Goal: Register for event/course

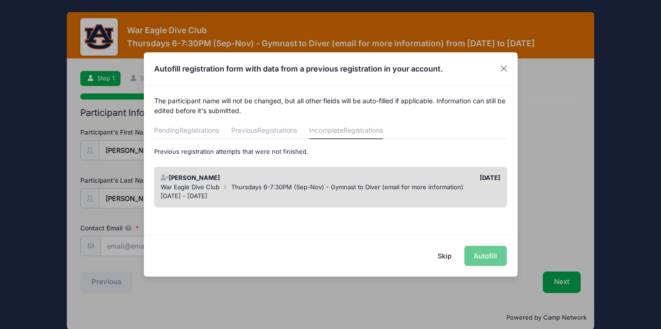
click at [383, 186] on span "Thursdays 6-7:30PM (Sep-Nov) - Gymnast to Diver (email for more information)" at bounding box center [347, 186] width 232 height 7
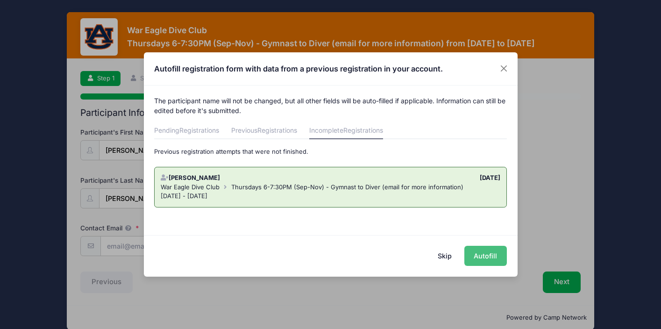
click at [479, 251] on button "Autofill" at bounding box center [485, 256] width 43 height 20
type input "[PERSON_NAME][EMAIL_ADDRESS][PERSON_NAME][DOMAIN_NAME]"
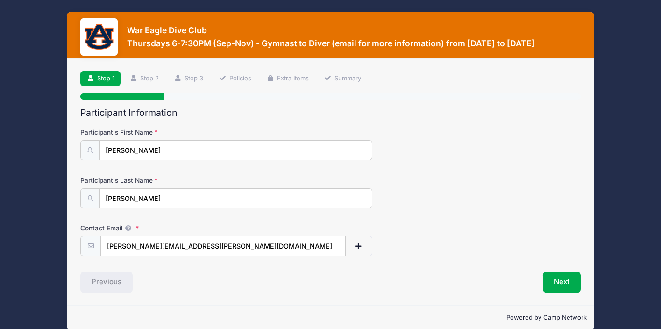
click at [476, 179] on div "Participant's Last Name [GEOGRAPHIC_DATA]" at bounding box center [330, 192] width 500 height 33
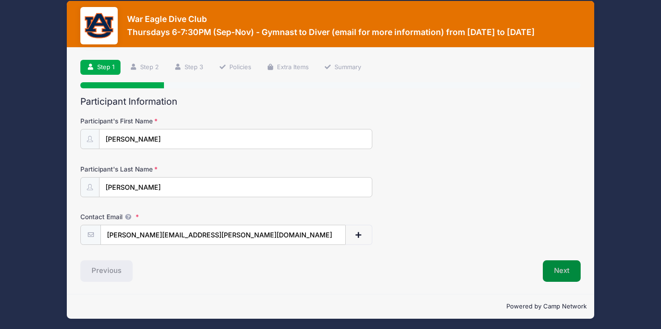
click at [563, 273] on button "Next" at bounding box center [562, 270] width 38 height 21
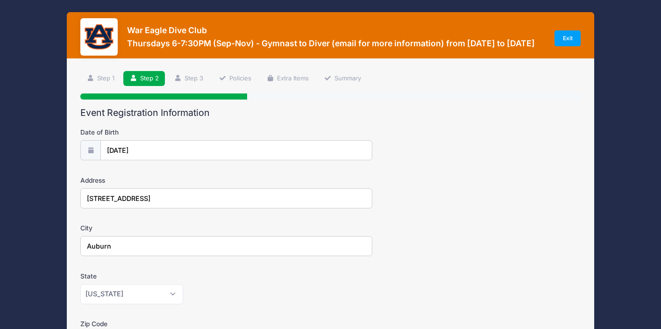
click at [492, 210] on form "Date of Birth [DATE] Address [STREET_ADDRESS] City [GEOGRAPHIC_DATA] State [US_…" at bounding box center [330, 328] width 500 height 400
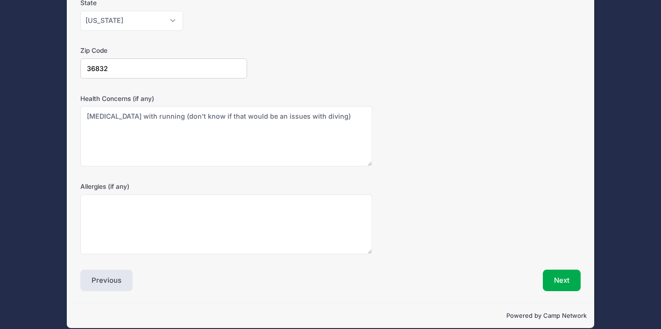
scroll to position [273, 0]
click at [558, 272] on button "Next" at bounding box center [562, 280] width 38 height 21
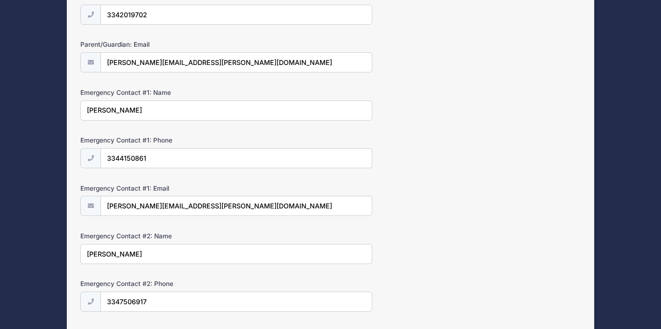
scroll to position [186, 0]
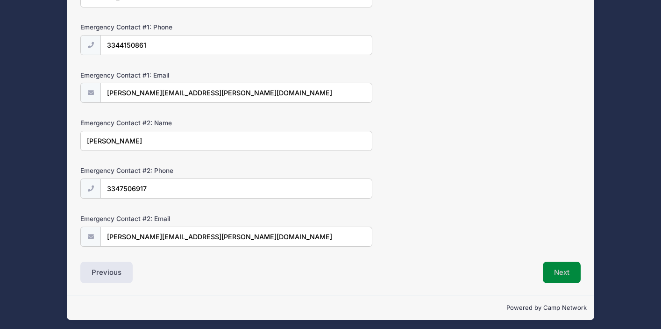
click at [566, 270] on button "Next" at bounding box center [562, 272] width 38 height 21
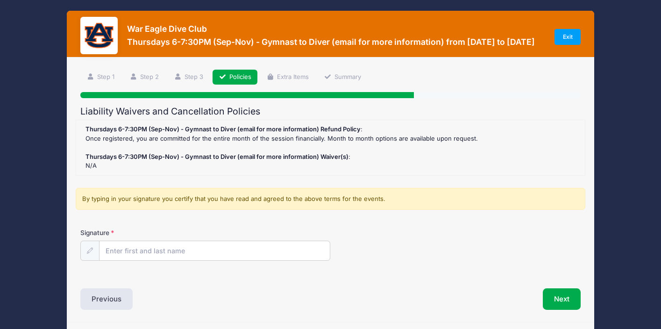
scroll to position [0, 0]
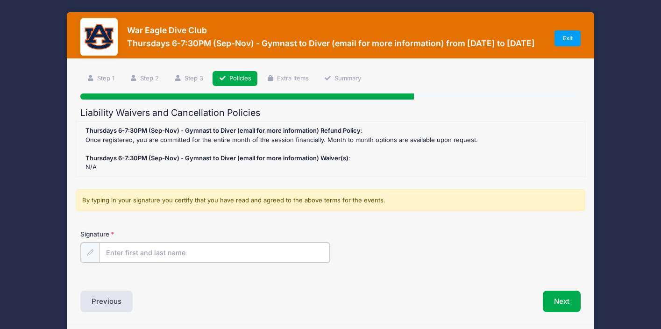
click at [212, 253] on input "Signature" at bounding box center [215, 253] width 230 height 20
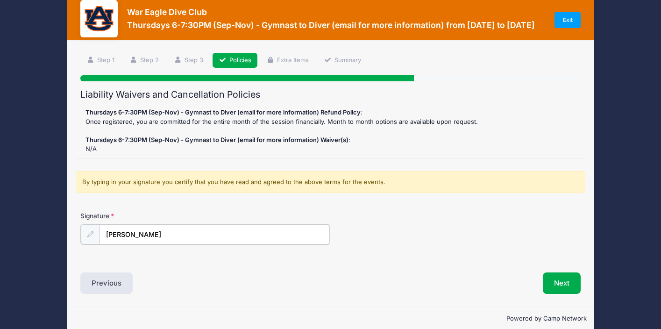
scroll to position [19, 0]
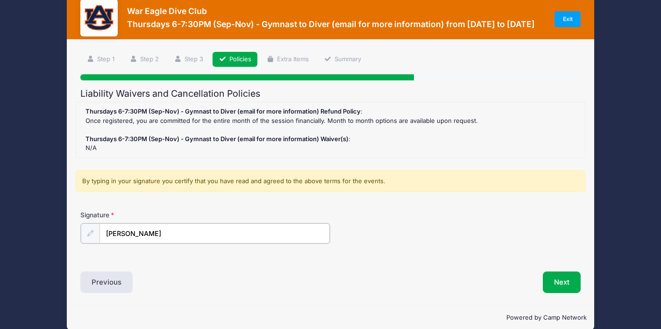
type input "[PERSON_NAME]"
click at [343, 114] on div "Thursdays 6-7:30PM (Sep-Nov) - Gymnast to Diver (email for more information) Re…" at bounding box center [330, 130] width 499 height 46
click at [335, 142] on div "Thursdays 6-7:30PM (Sep-Nov) - Gymnast to Diver (email for more information) Re…" at bounding box center [330, 130] width 499 height 46
click at [553, 281] on button "Next" at bounding box center [562, 281] width 38 height 21
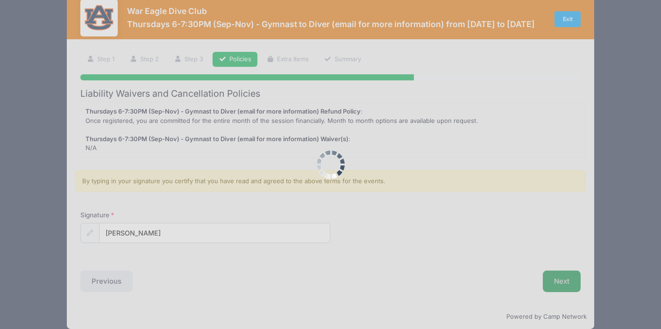
scroll to position [0, 0]
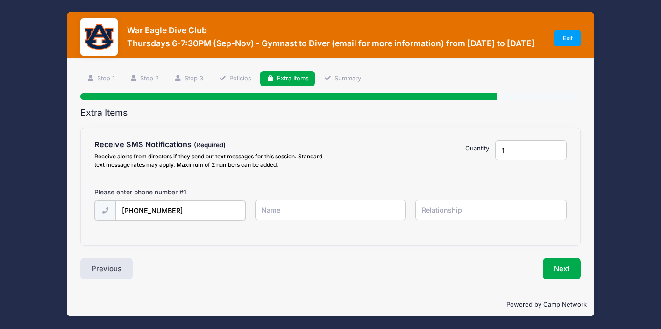
type input "[PHONE_NUMBER]"
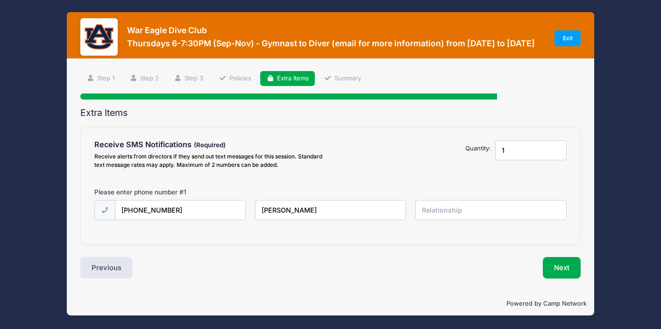
type input "[PERSON_NAME]"
click at [0, 0] on input "text" at bounding box center [0, 0] width 0 height 0
type input "parent"
click at [560, 270] on button "Next" at bounding box center [562, 267] width 38 height 21
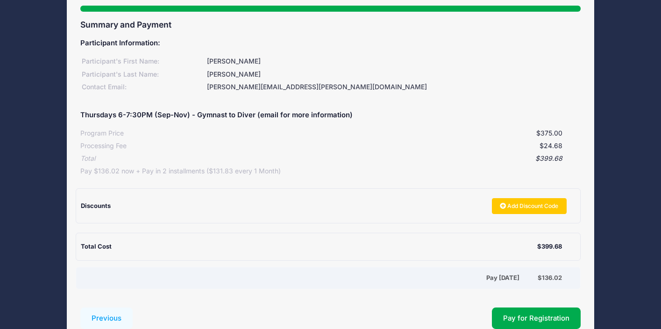
scroll to position [86, 0]
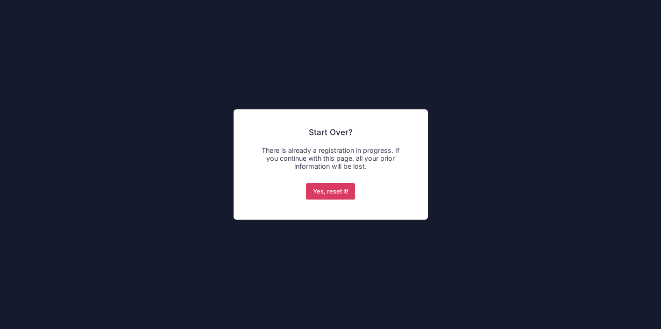
click at [335, 191] on button "Yes, reset it!" at bounding box center [330, 191] width 49 height 17
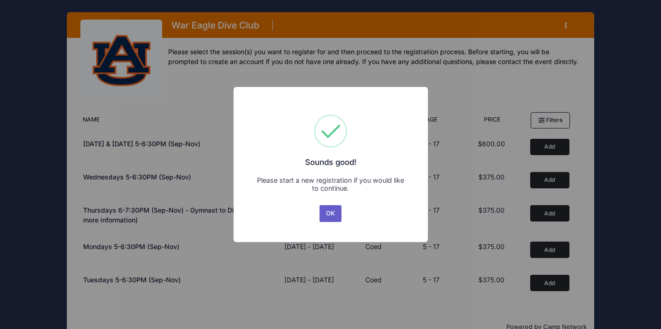
click at [336, 214] on button "OK" at bounding box center [331, 213] width 22 height 17
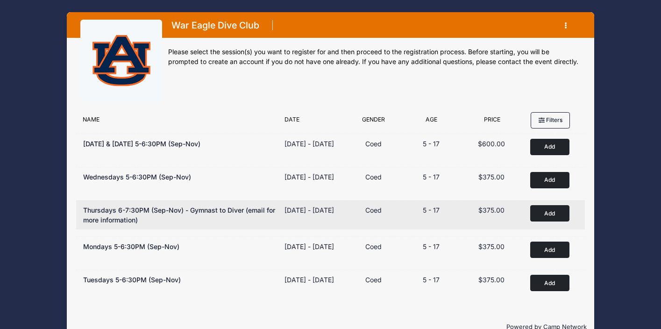
click at [544, 221] on button "Add to Cart" at bounding box center [549, 213] width 39 height 16
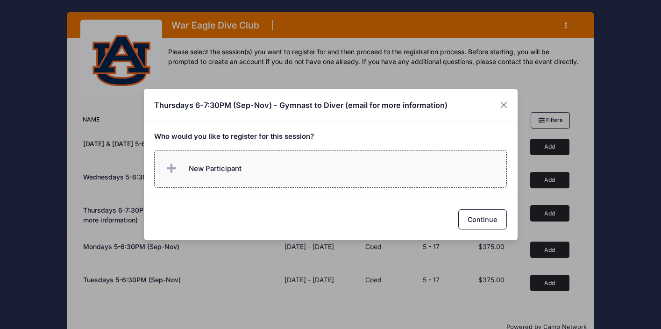
click at [370, 162] on label "New Participant" at bounding box center [330, 169] width 353 height 38
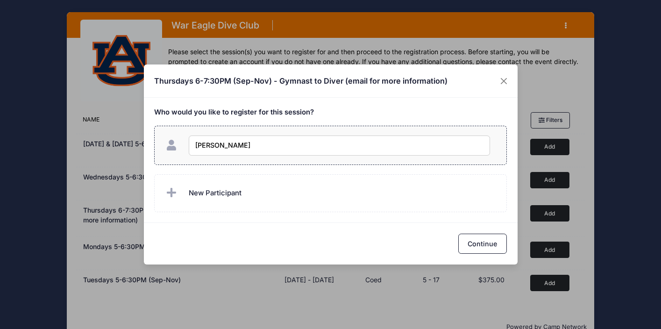
type input "[PERSON_NAME]"
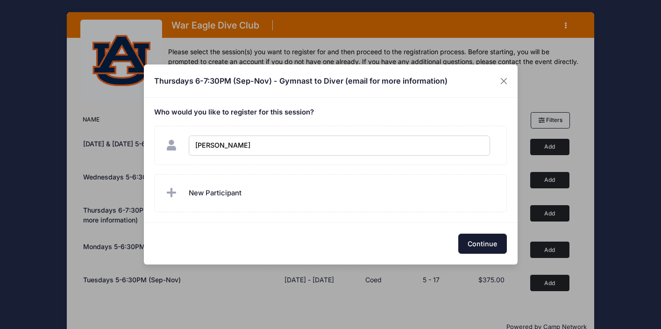
checkbox input "true"
click at [469, 242] on button "Continue" at bounding box center [482, 244] width 49 height 20
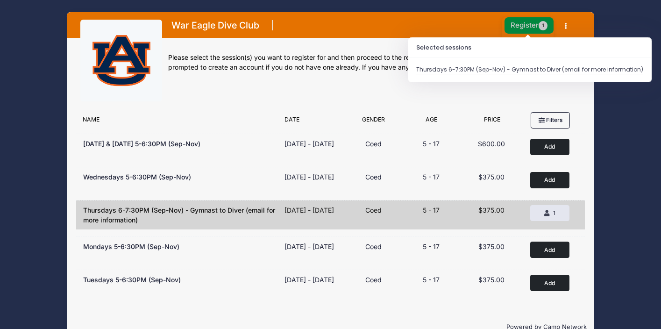
click at [525, 28] on button "Register 1" at bounding box center [530, 25] width 50 height 16
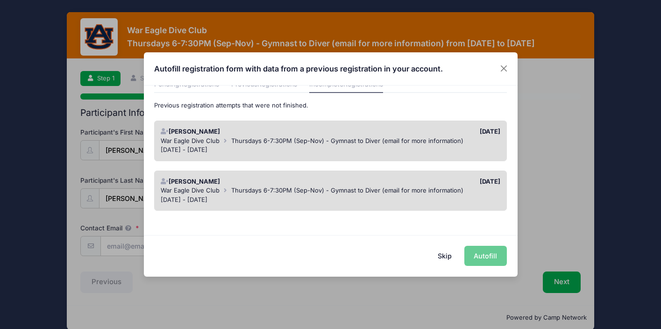
scroll to position [45, 0]
click at [308, 144] on span "Thursdays 6-7:30PM (Sep-Nov) - Gymnast to Diver (email for more information)" at bounding box center [347, 141] width 232 height 7
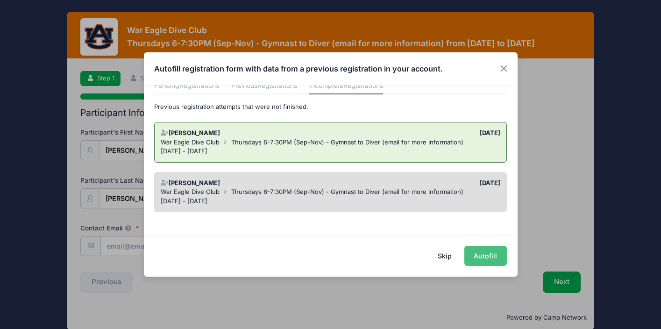
click at [490, 263] on button "Autofill" at bounding box center [485, 256] width 43 height 20
type input "[PERSON_NAME][EMAIL_ADDRESS][PERSON_NAME][DOMAIN_NAME]"
type input "[DATE]"
type input "[STREET_ADDRESS]"
type input "Auburn"
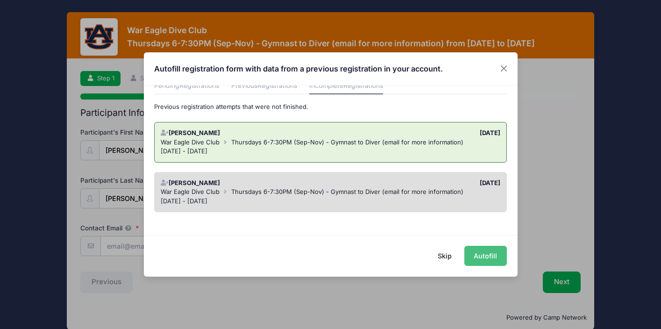
select select "AL"
type input "36832"
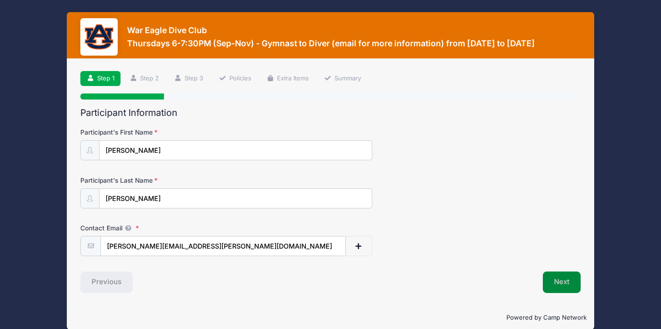
click at [560, 282] on button "Next" at bounding box center [562, 281] width 38 height 21
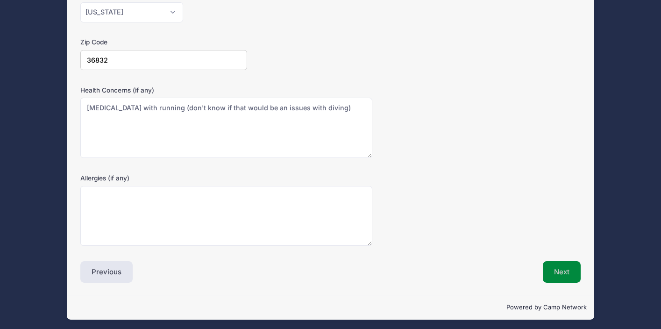
click at [559, 269] on button "Next" at bounding box center [562, 271] width 38 height 21
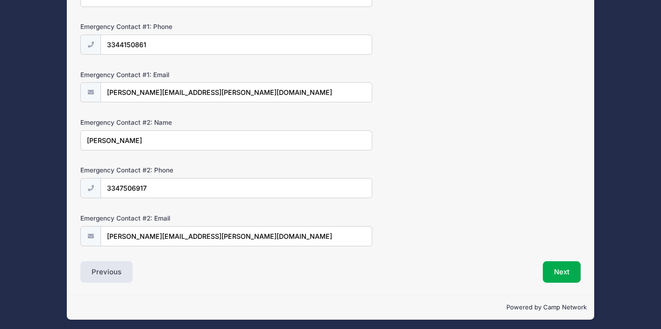
scroll to position [297, 0]
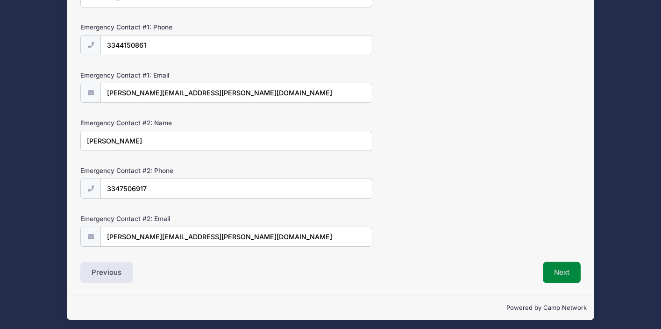
click at [550, 269] on button "Next" at bounding box center [562, 272] width 38 height 21
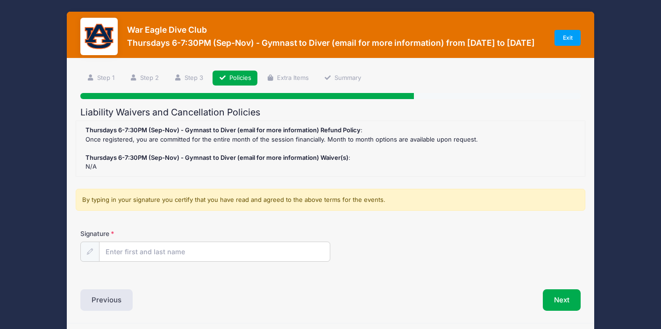
scroll to position [0, 0]
